Goal: Information Seeking & Learning: Understand process/instructions

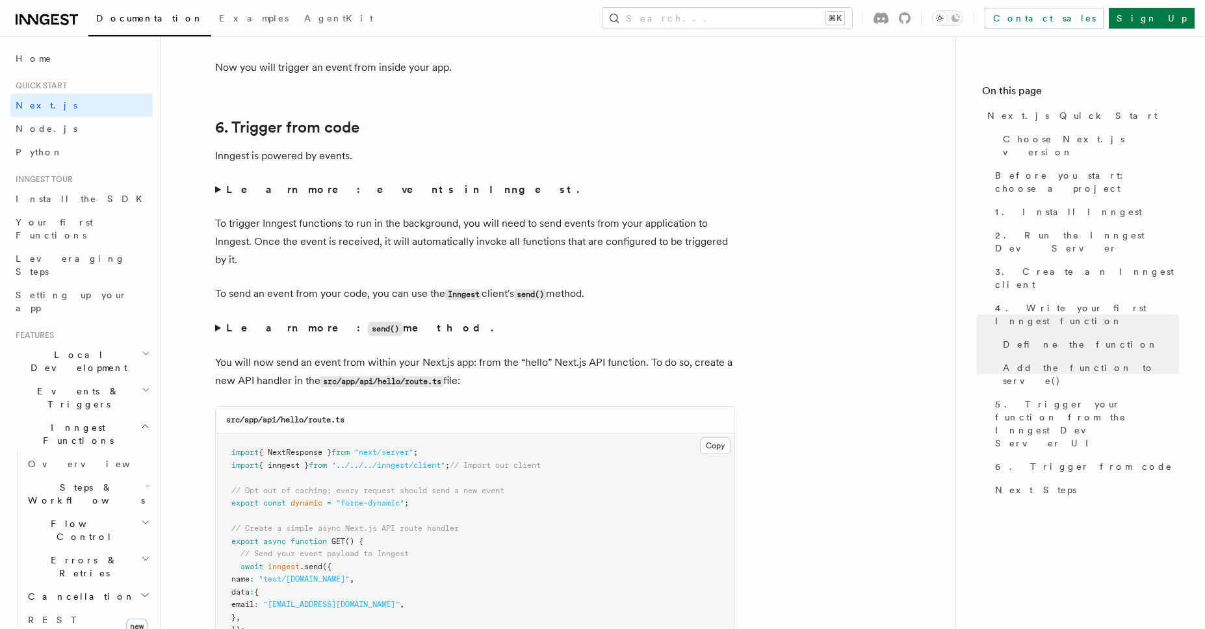
scroll to position [6519, 0]
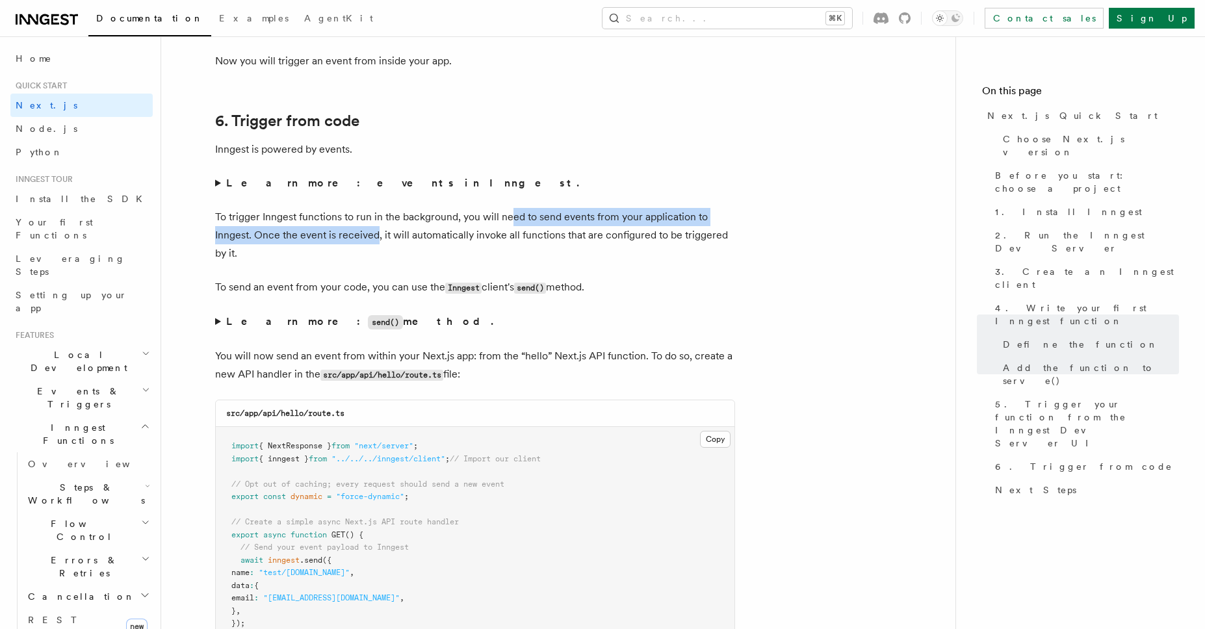
drag, startPoint x: 511, startPoint y: 218, endPoint x: 376, endPoint y: 239, distance: 136.0
click at [376, 239] on p "To trigger Inngest functions to run in the background, you will need to send ev…" at bounding box center [475, 235] width 520 height 55
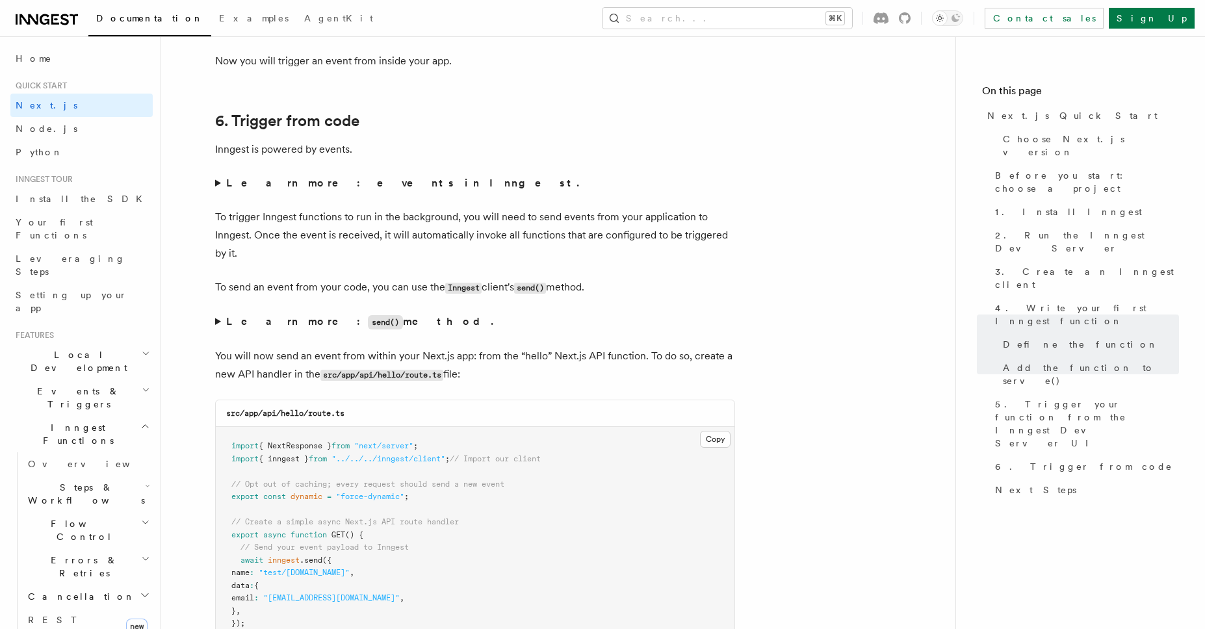
click at [431, 239] on p "To trigger Inngest functions to run in the background, you will need to send ev…" at bounding box center [475, 235] width 520 height 55
drag, startPoint x: 292, startPoint y: 289, endPoint x: 592, endPoint y: 289, distance: 300.3
click at [592, 289] on p "To send an event from your code, you can use the Inngest client's send() method." at bounding box center [475, 287] width 520 height 19
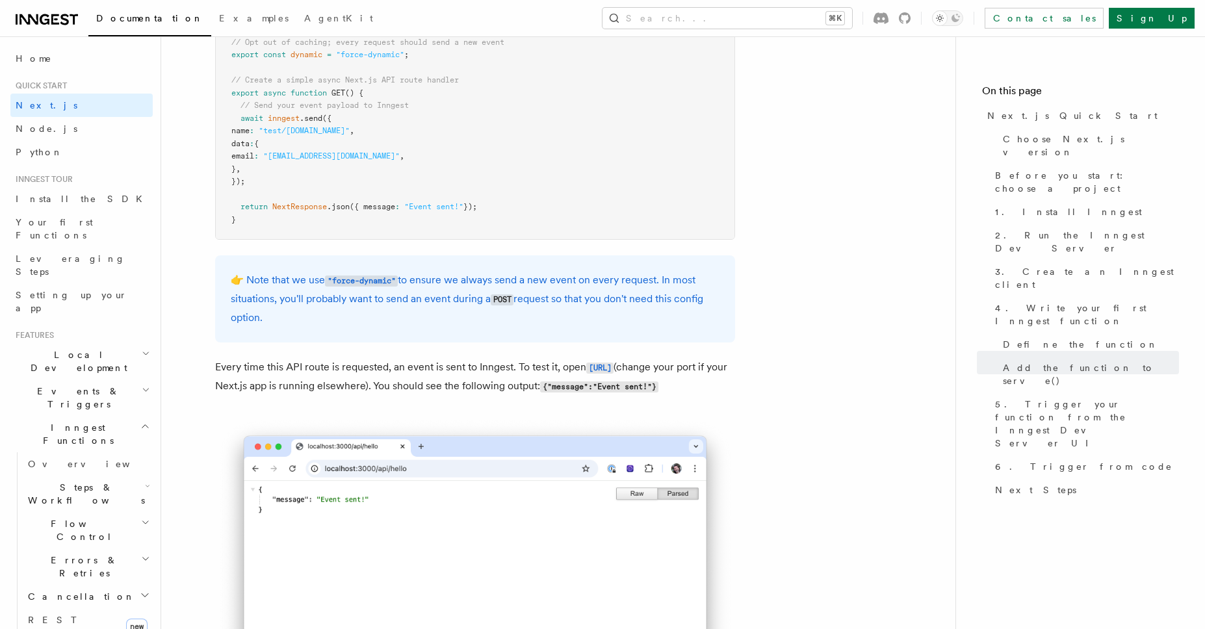
scroll to position [6973, 0]
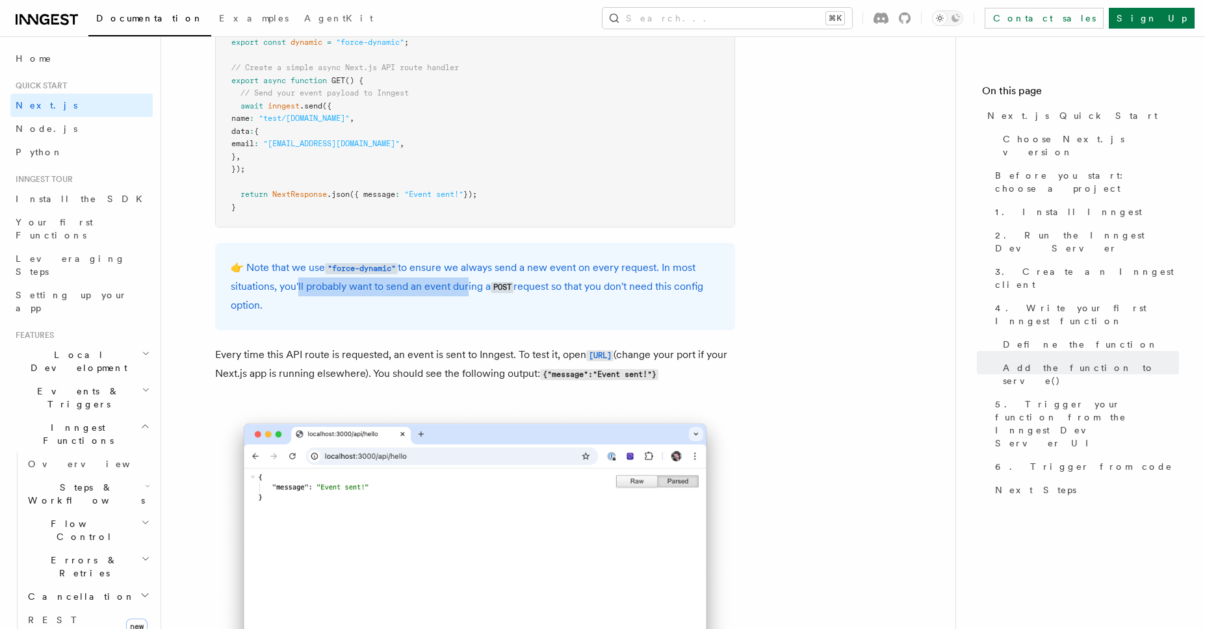
drag, startPoint x: 294, startPoint y: 284, endPoint x: 463, endPoint y: 285, distance: 169.6
click at [463, 285] on p "👉 Note that we use "force-dynamic" to ensure we always send a new event on ever…" at bounding box center [475, 287] width 489 height 56
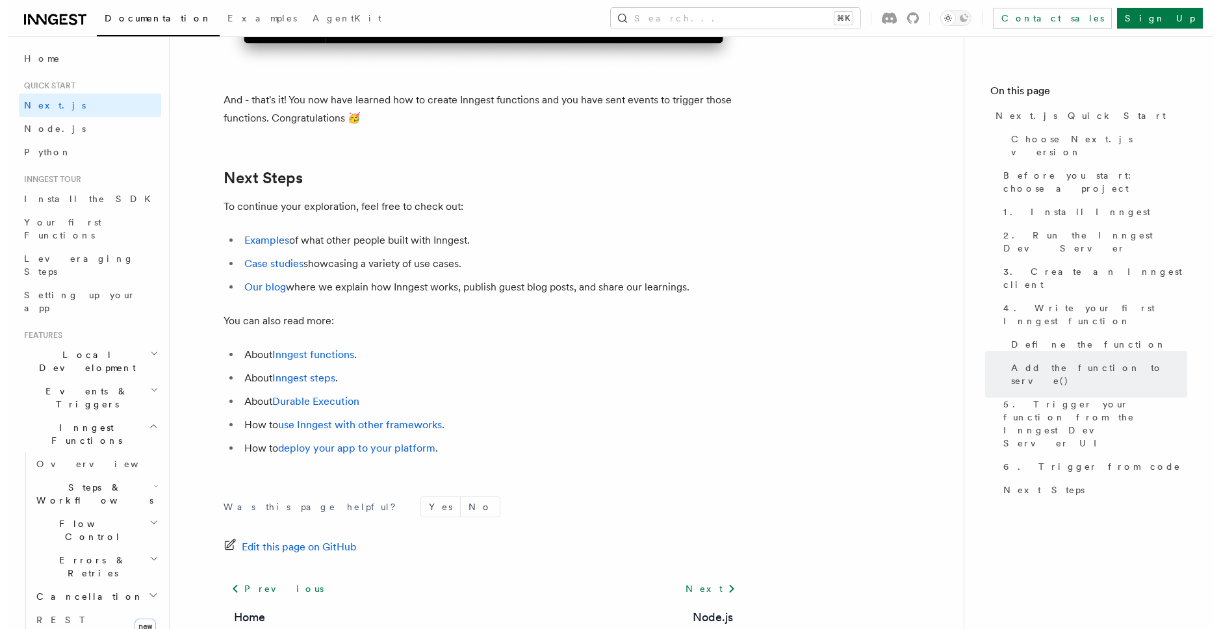
scroll to position [8025, 0]
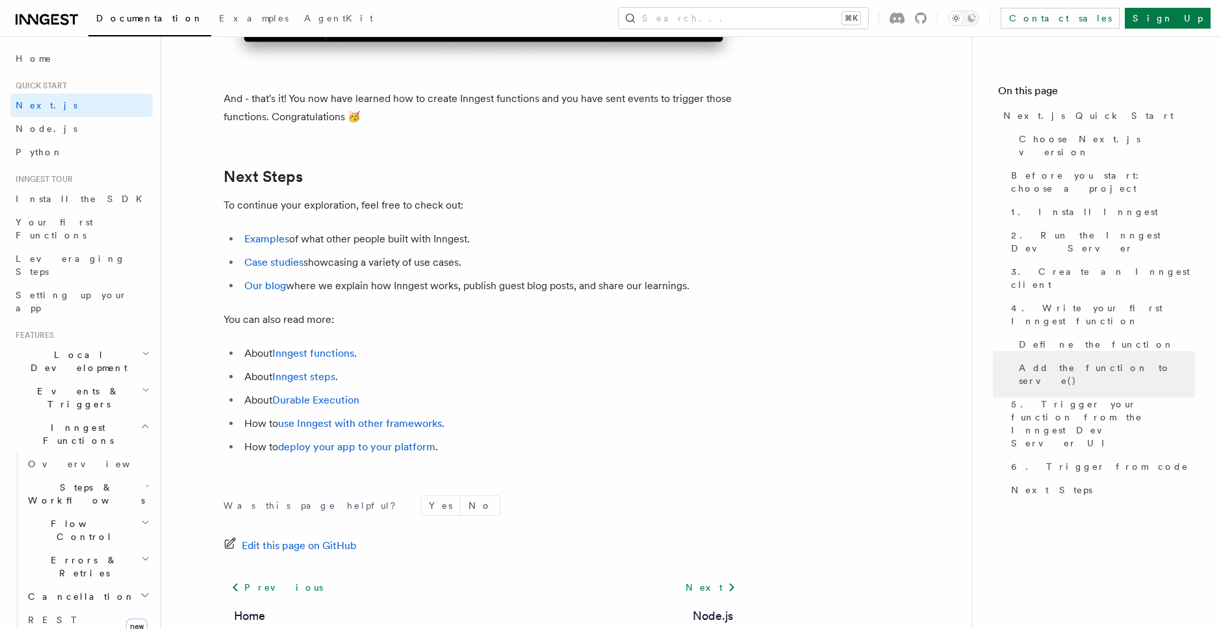
click at [437, 186] on h2 "Next Steps" at bounding box center [484, 177] width 520 height 18
